Goal: Transaction & Acquisition: Purchase product/service

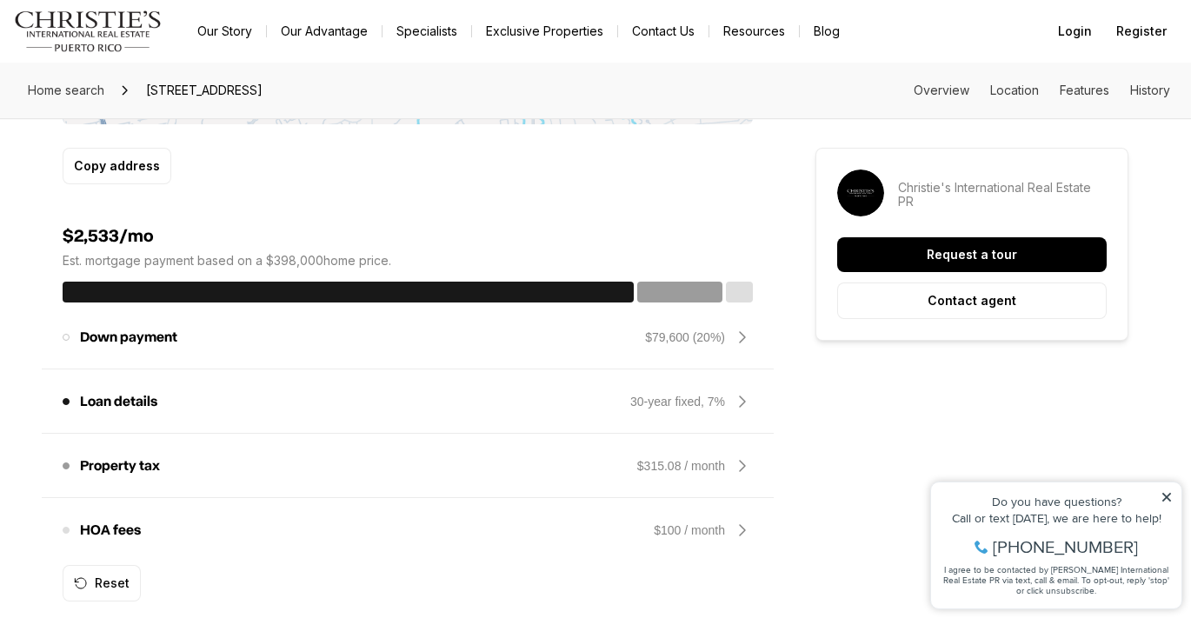
click at [96, 39] on img "Main navigation" at bounding box center [88, 31] width 149 height 42
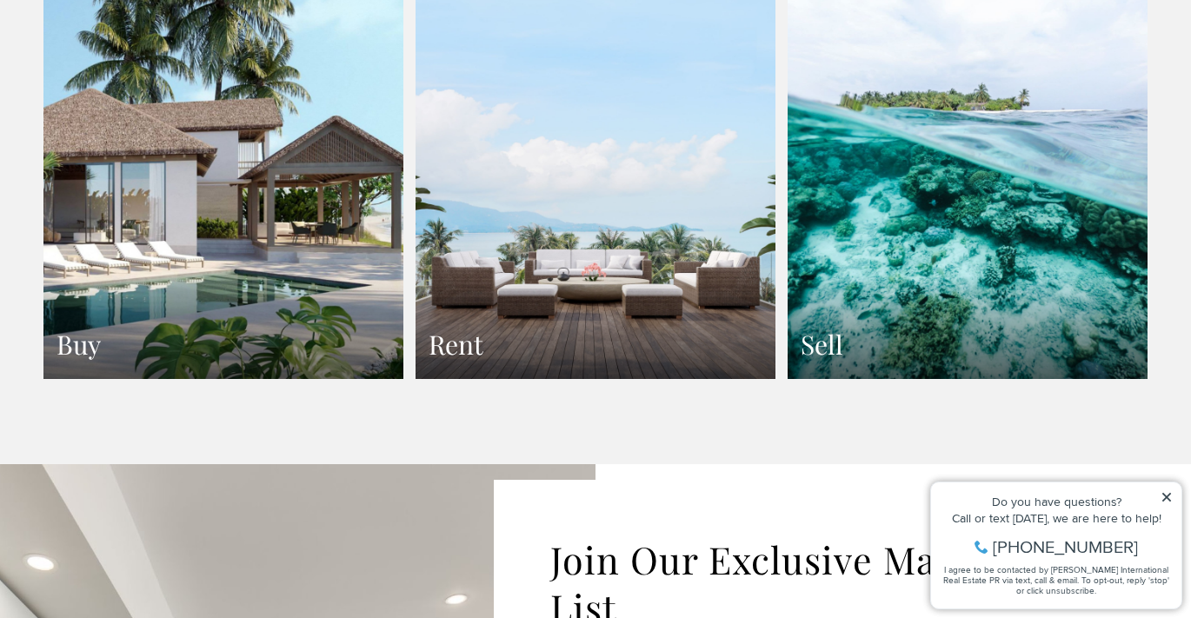
scroll to position [3324, 0]
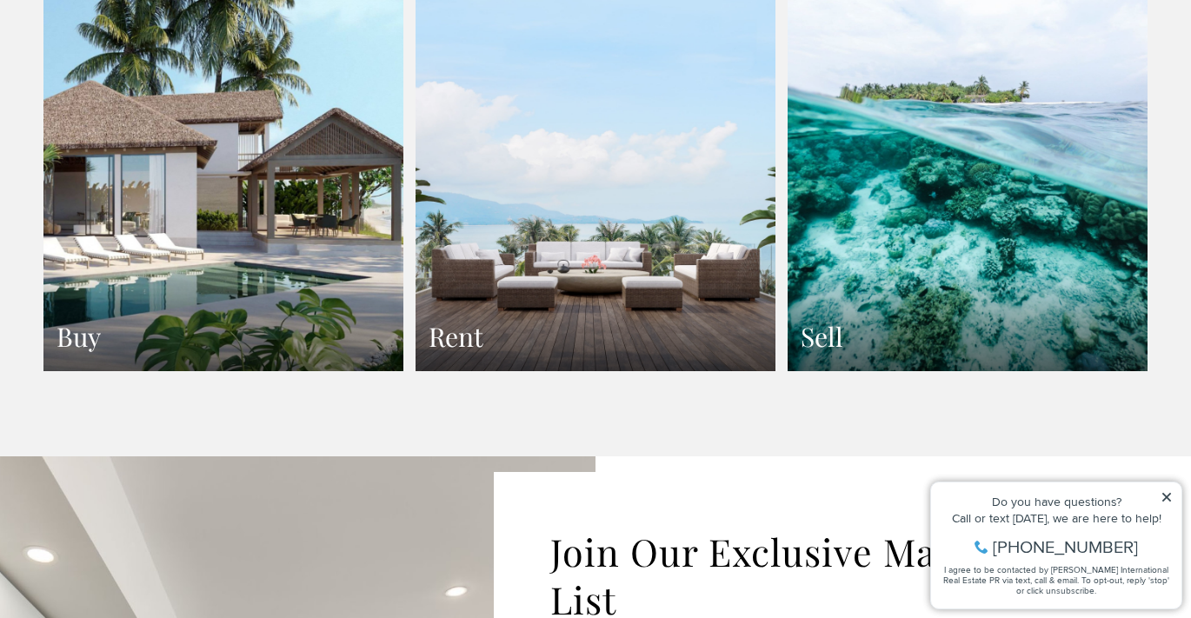
click at [249, 196] on link "Buy" at bounding box center [223, 151] width 360 height 441
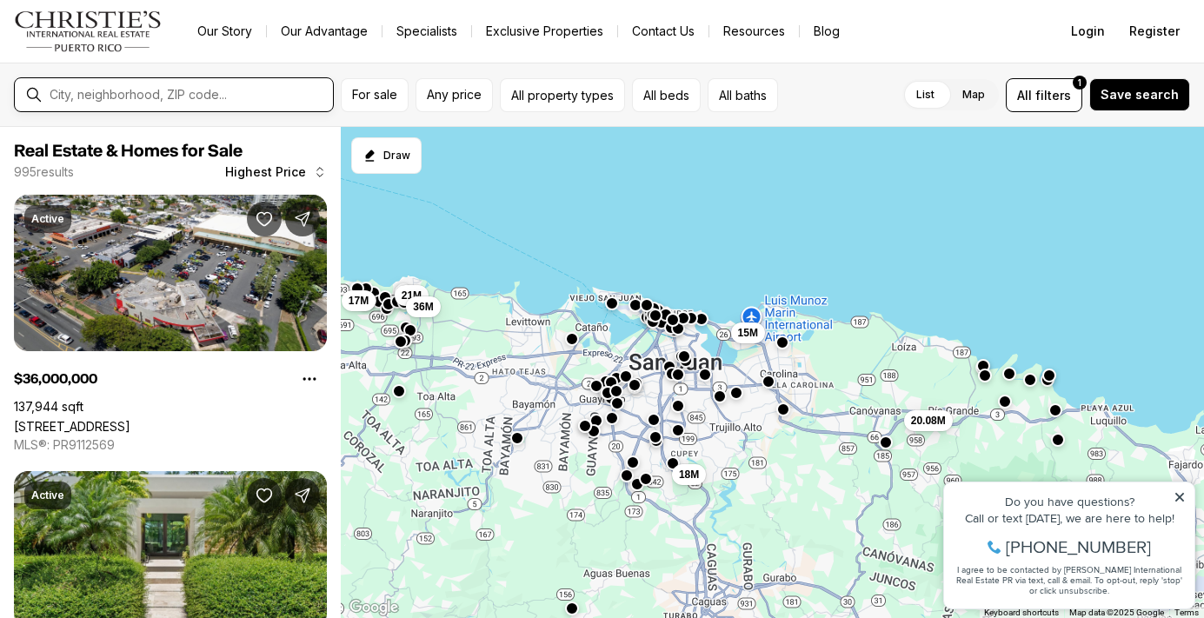
click at [132, 94] on input "text" at bounding box center [188, 95] width 276 height 16
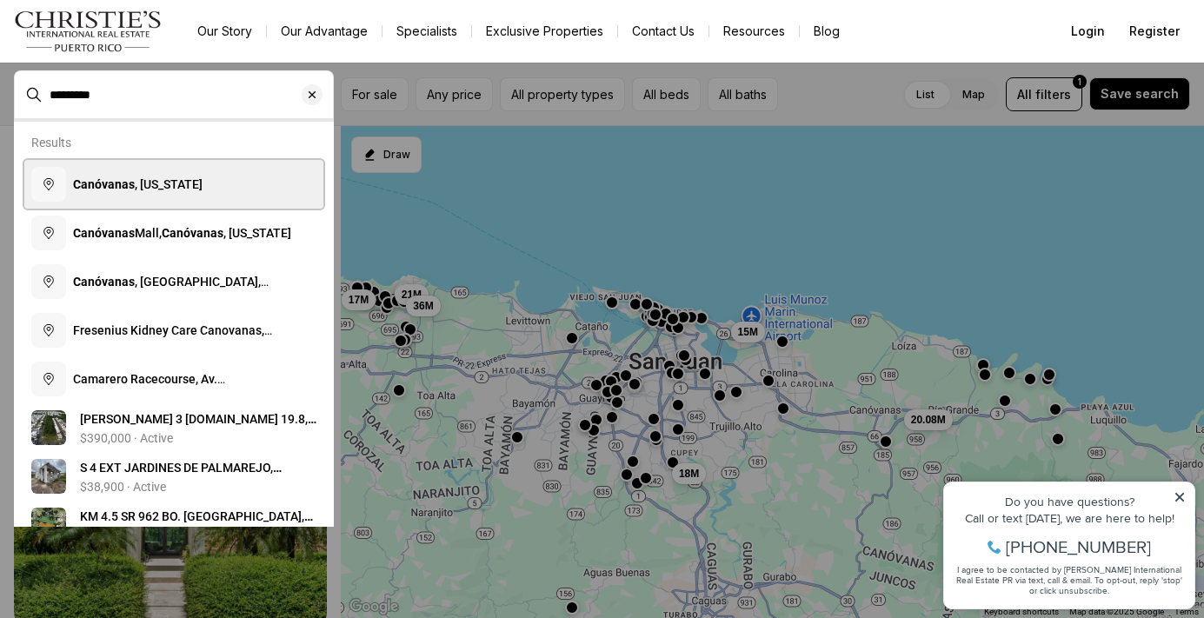
click at [127, 185] on b "Canóvanas" at bounding box center [104, 184] width 62 height 14
type input "**********"
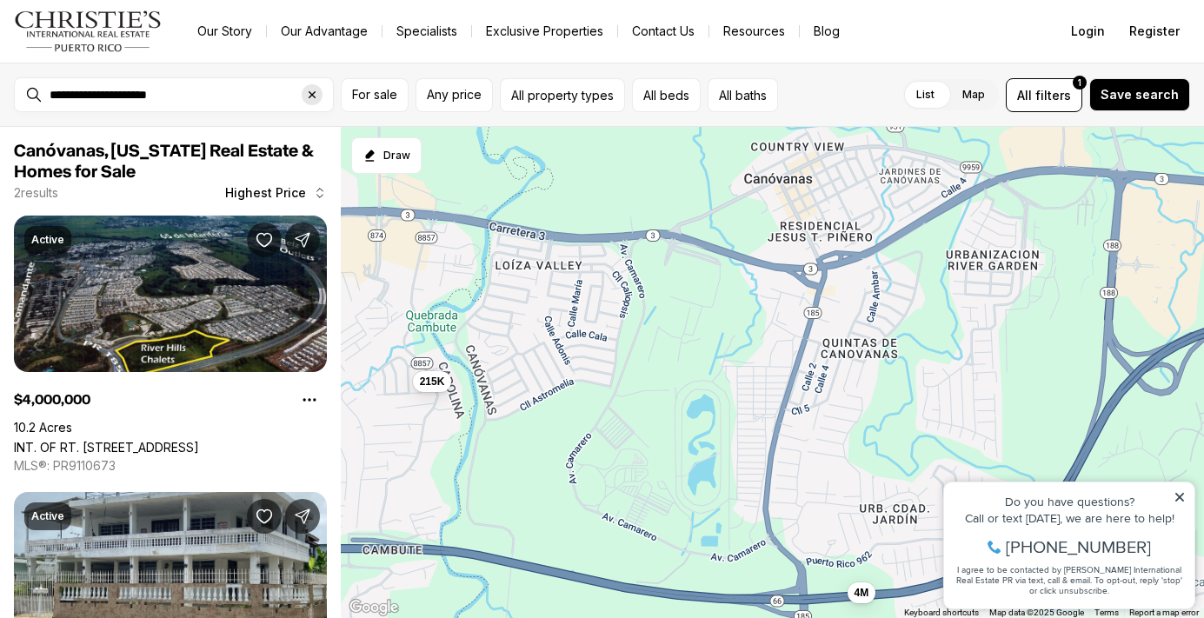
click at [316, 96] on icon "Clear search input" at bounding box center [312, 95] width 14 height 14
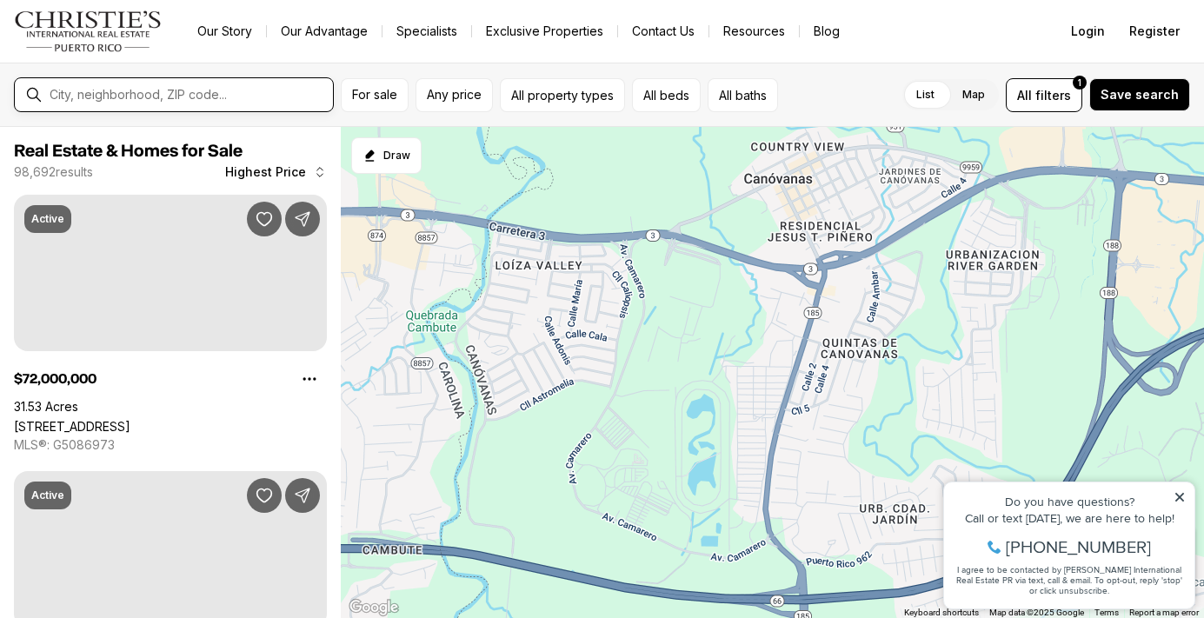
click at [182, 92] on input "text" at bounding box center [188, 95] width 276 height 16
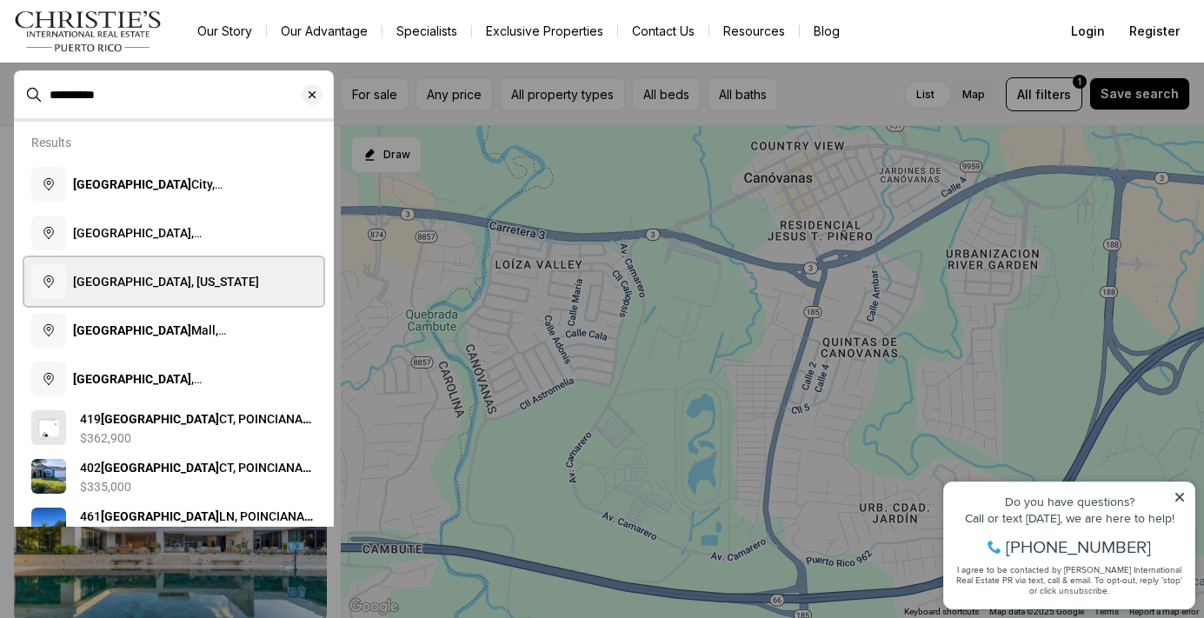
click at [138, 276] on span "[GEOGRAPHIC_DATA], [US_STATE]" at bounding box center [166, 282] width 186 height 14
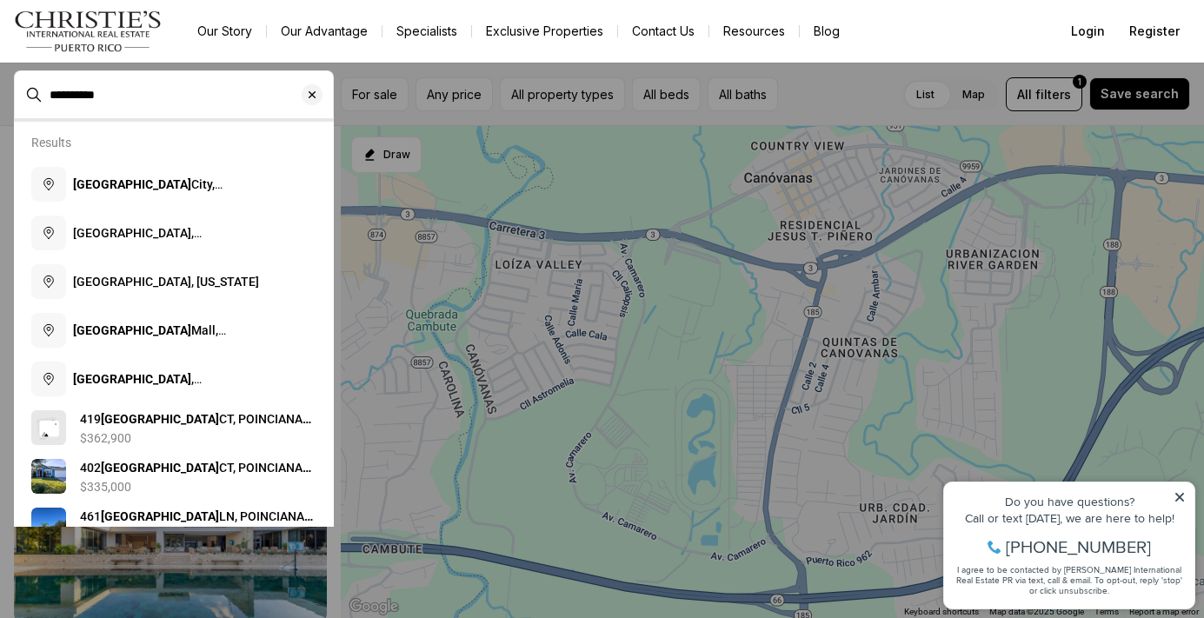
type input "**********"
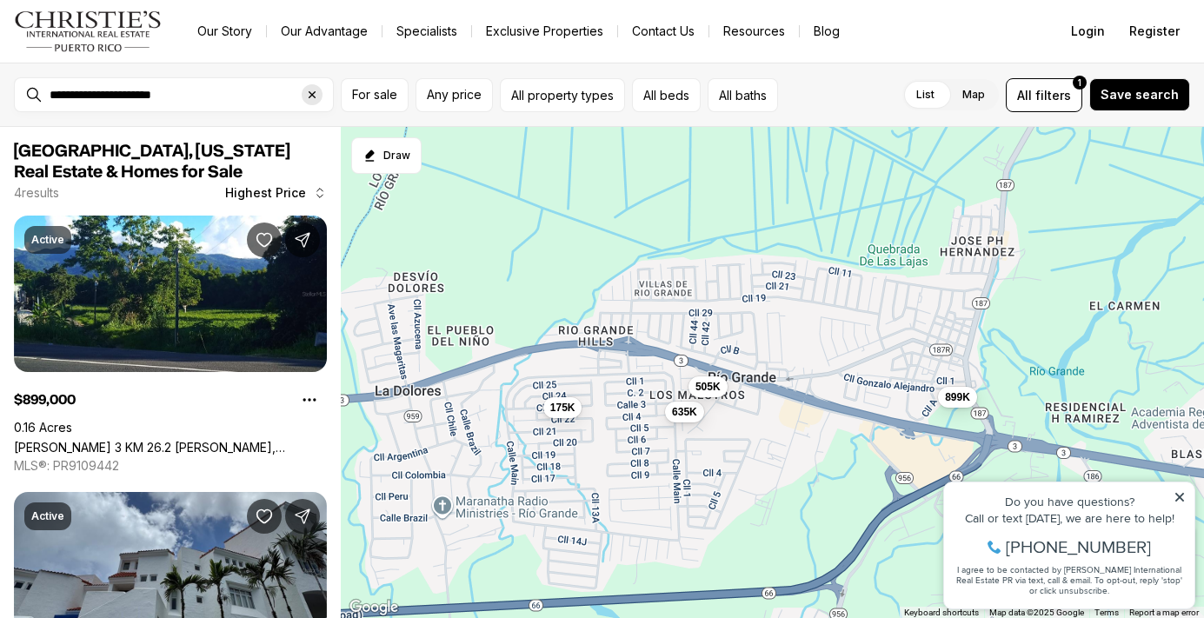
click at [310, 94] on icon "Clear search input" at bounding box center [312, 94] width 7 height 7
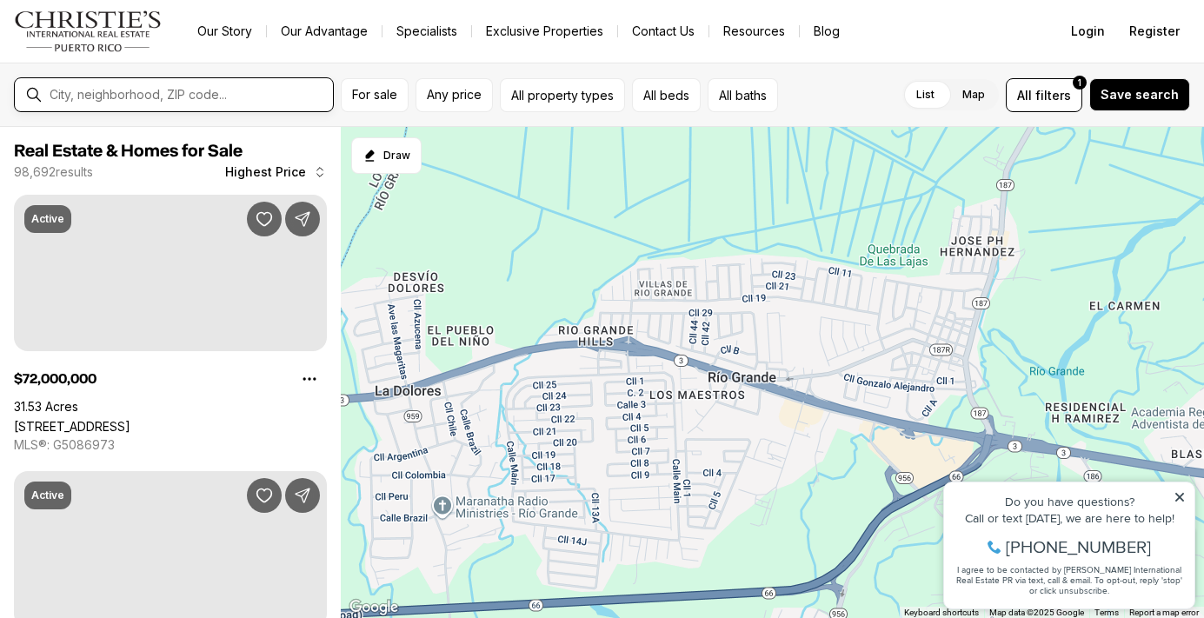
click at [137, 96] on input "text" at bounding box center [188, 95] width 276 height 16
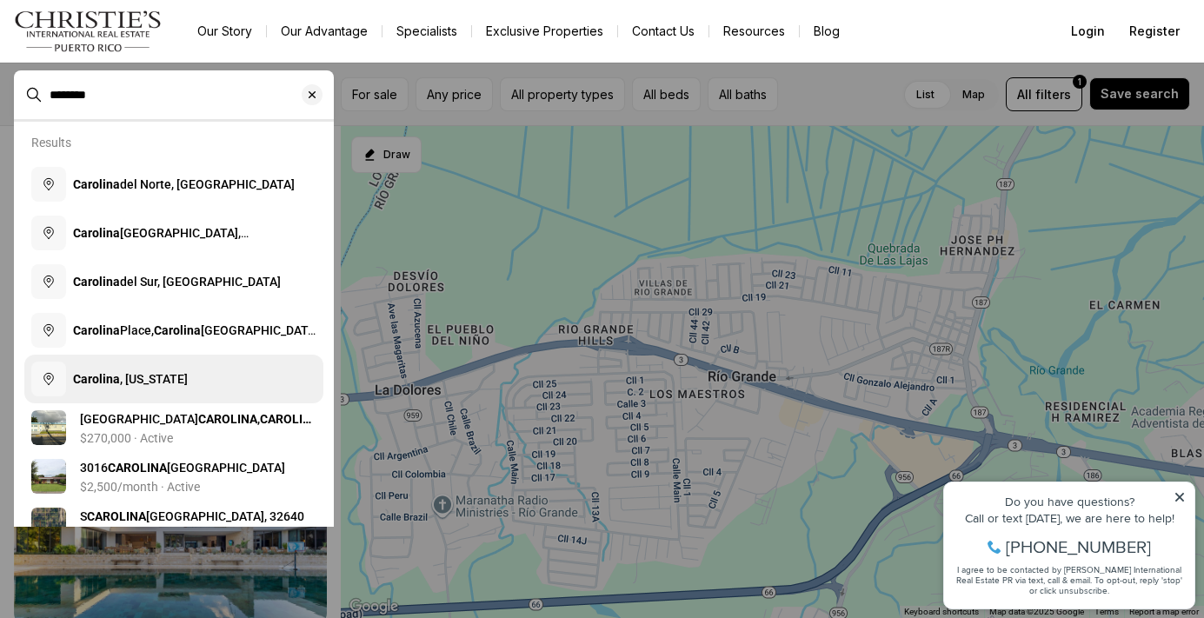
type input "********"
click at [157, 382] on span "Carolina , Puerto Rico" at bounding box center [130, 379] width 115 height 14
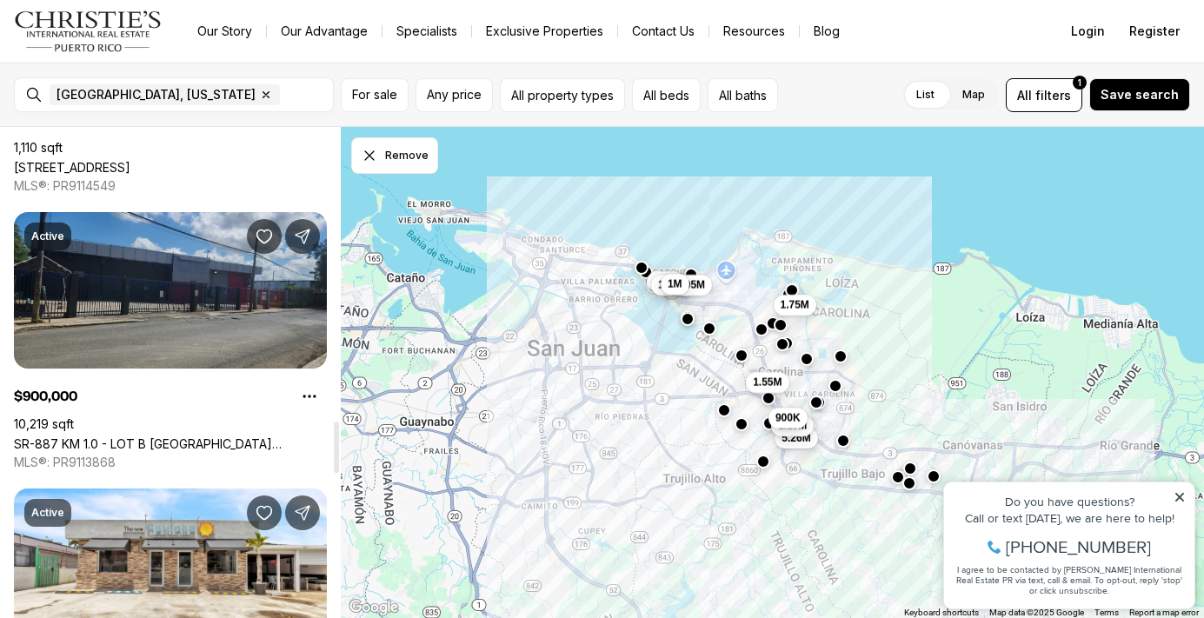
scroll to position [2858, 0]
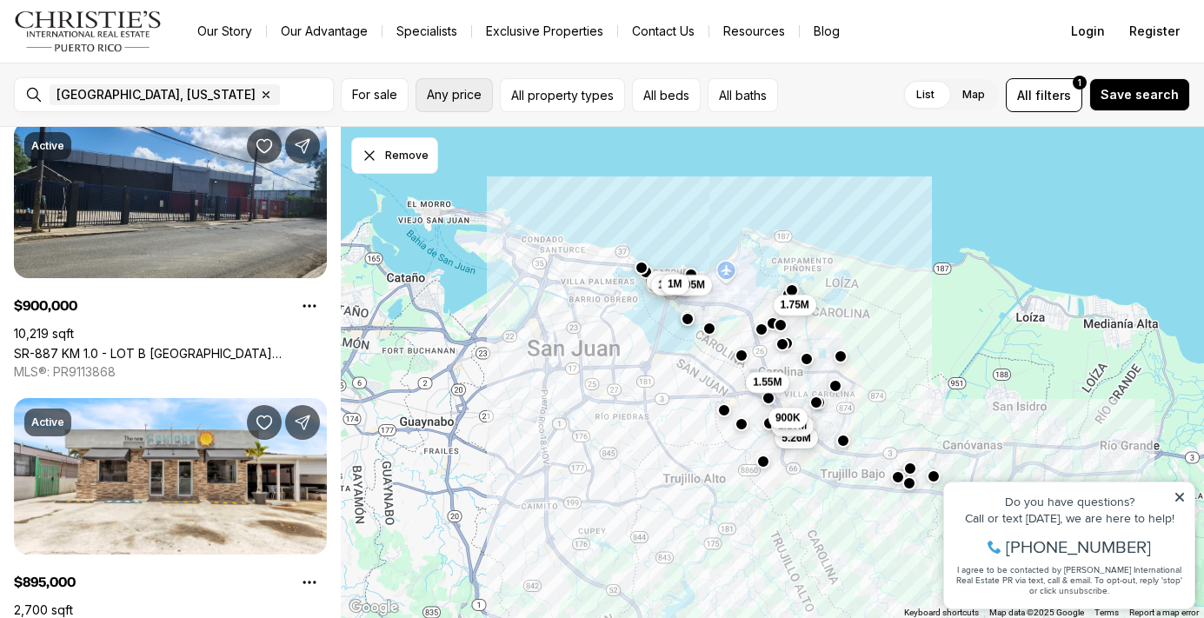
click at [468, 94] on span "Any price" at bounding box center [454, 95] width 55 height 14
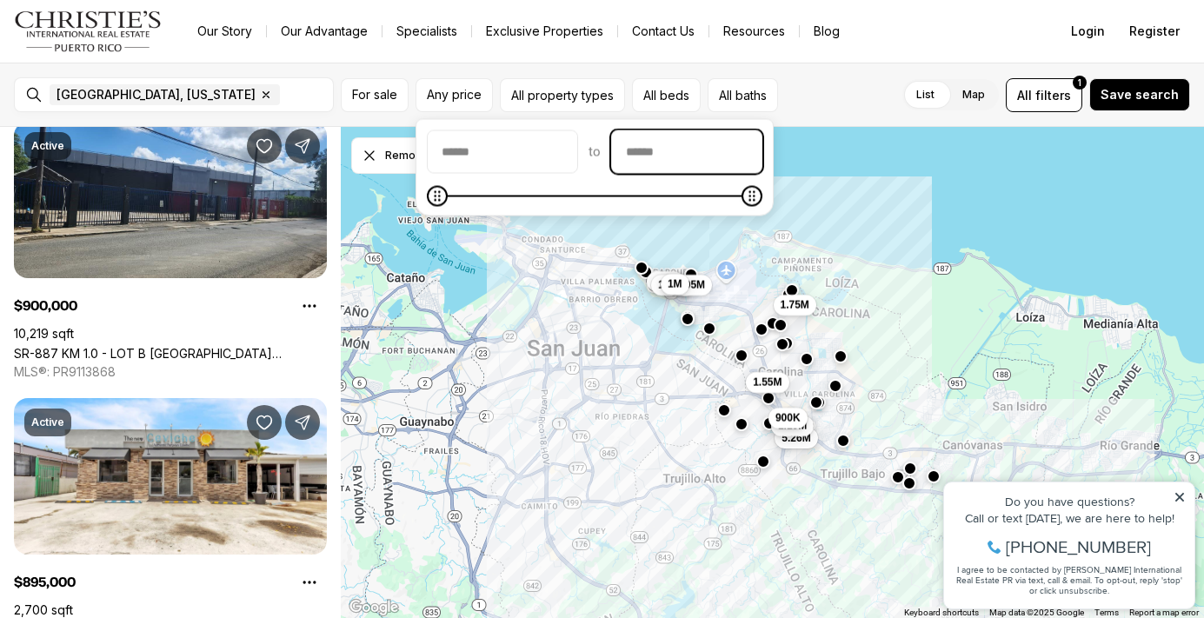
click at [673, 155] on input "priceMax" at bounding box center [686, 152] width 149 height 42
type input "********"
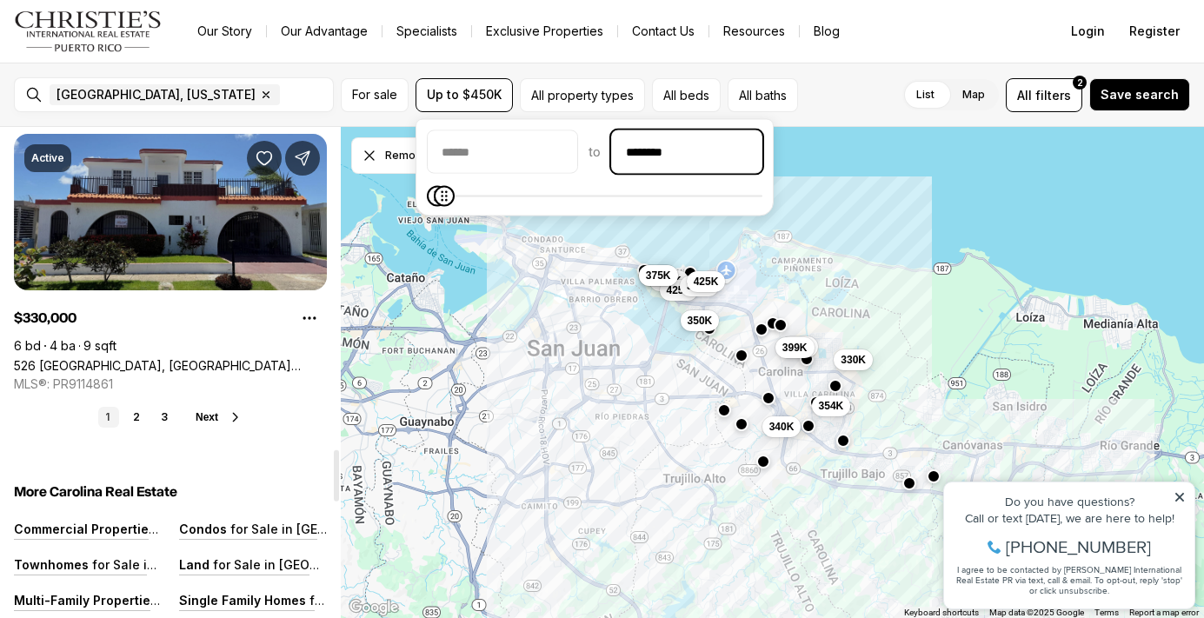
scroll to position [3207, 0]
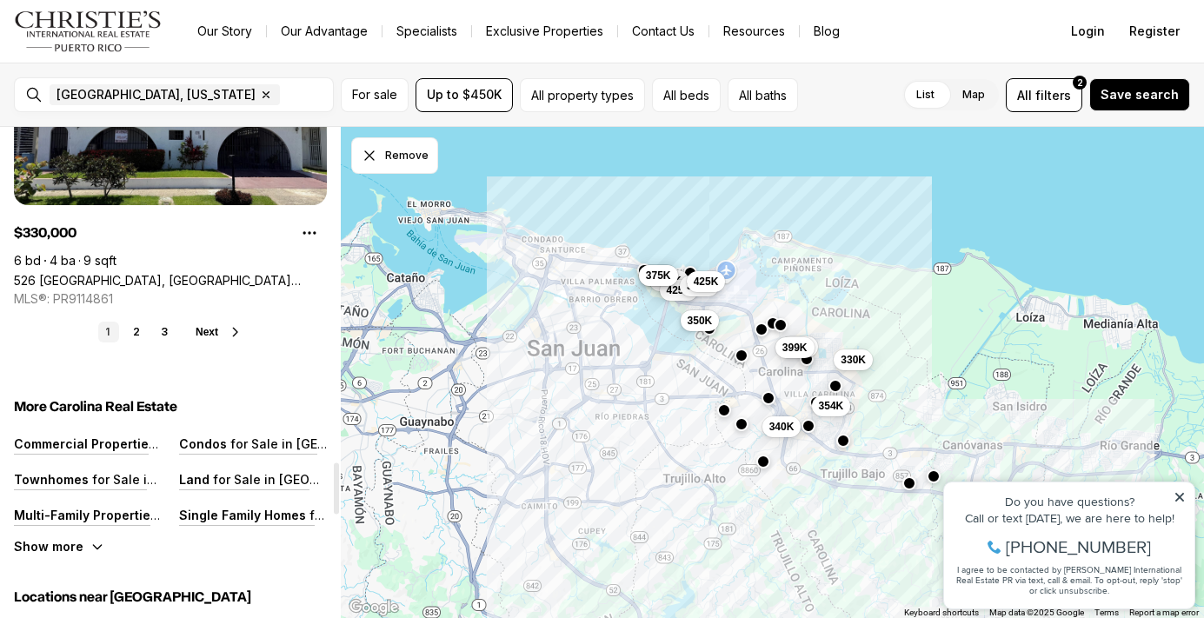
click at [133, 326] on link "2" at bounding box center [136, 332] width 21 height 21
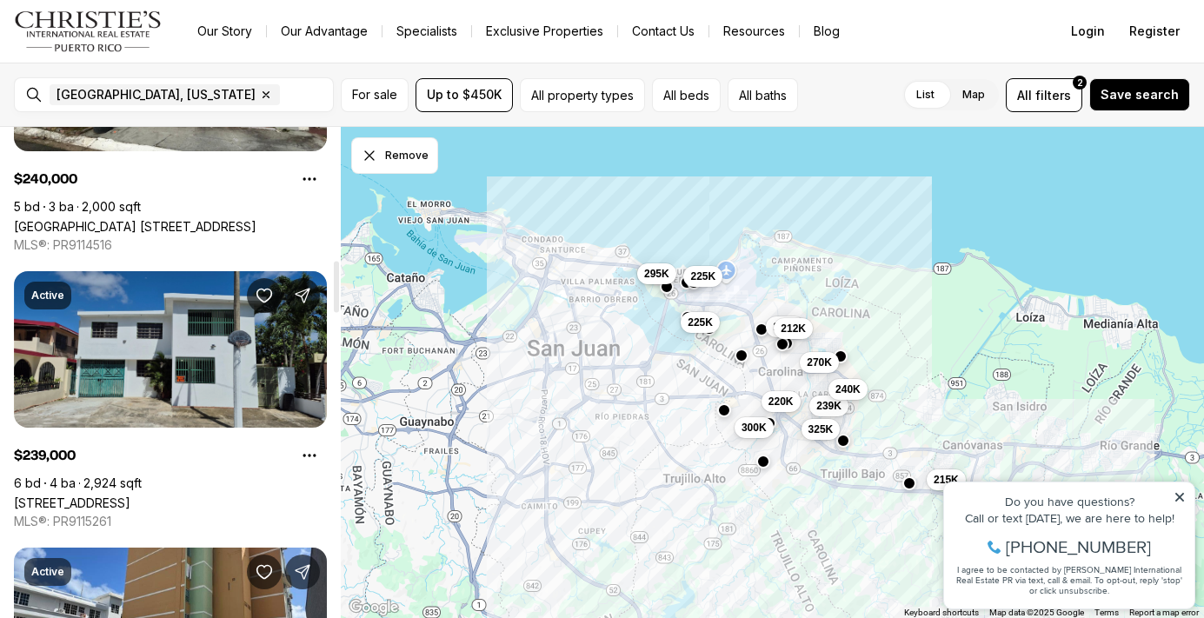
scroll to position [1713, 0]
